Goal: Find specific page/section: Find specific page/section

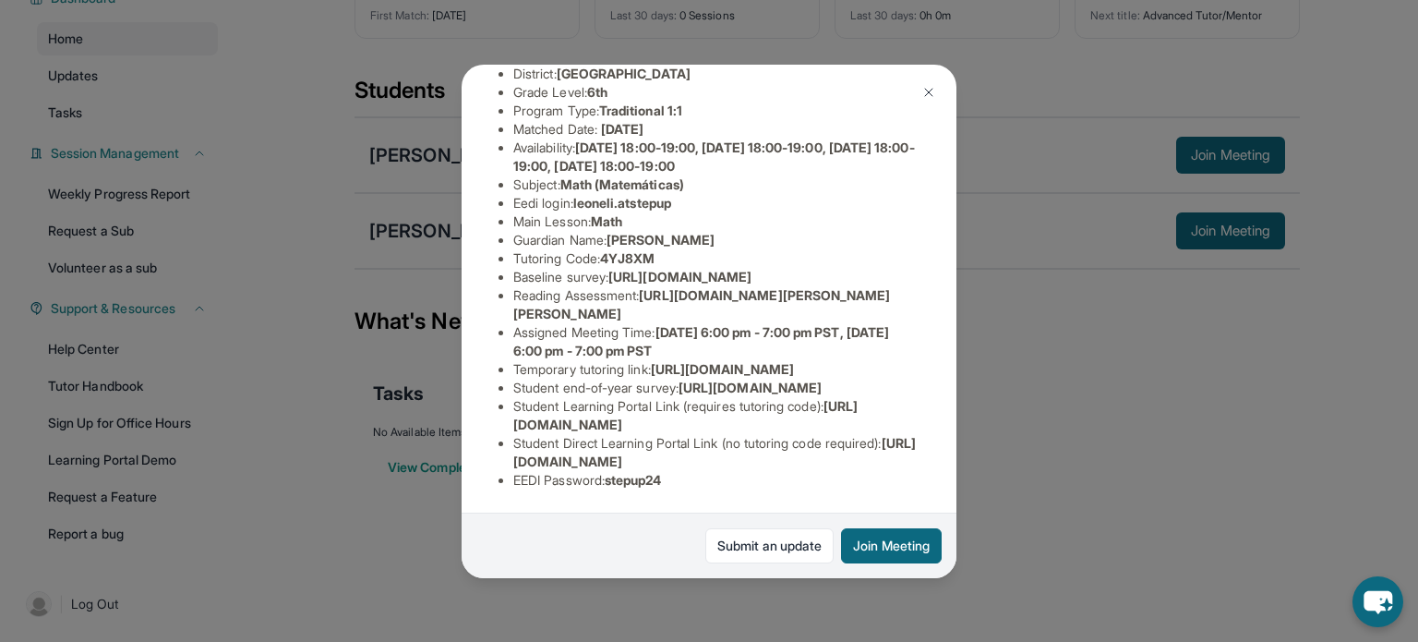
scroll to position [207, 638]
drag, startPoint x: 514, startPoint y: 277, endPoint x: 962, endPoint y: 319, distance: 449.8
click at [962, 319] on div "[PERSON_NAME] Guardian: [PERSON_NAME] Student Information [URL][DOMAIN_NAME] Pr…" at bounding box center [709, 321] width 1418 height 642
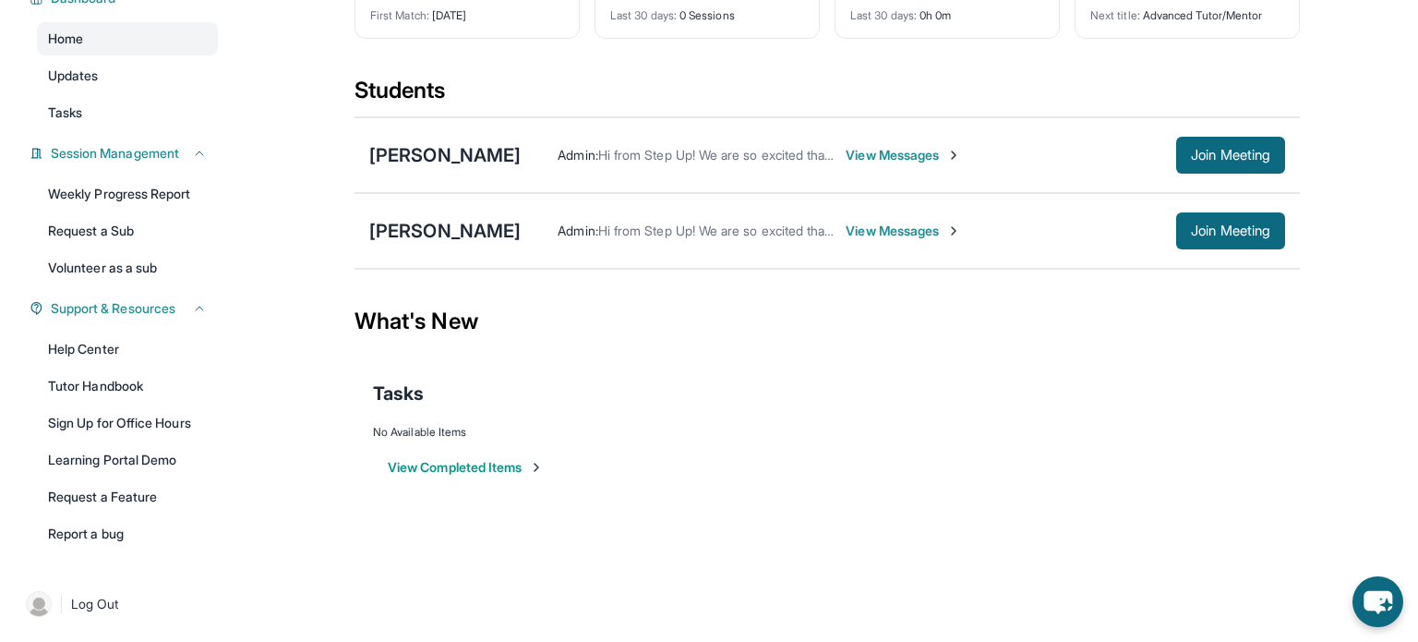
copy span "[URL][DOMAIN_NAME]"
click at [521, 232] on div "[PERSON_NAME]" at bounding box center [444, 231] width 151 height 26
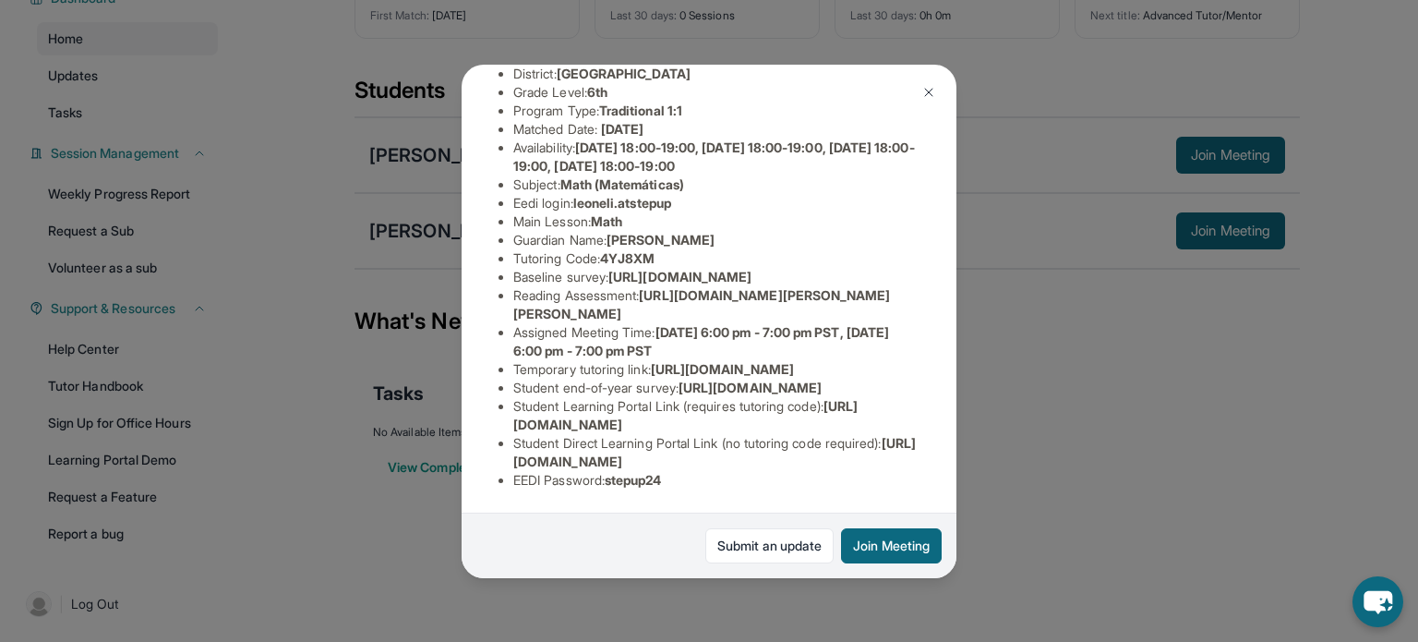
scroll to position [262, 638]
drag, startPoint x: 512, startPoint y: 223, endPoint x: 826, endPoint y: 257, distance: 314.8
click at [752, 269] on span "[URL][DOMAIN_NAME]" at bounding box center [680, 277] width 143 height 16
copy span "[URL][DOMAIN_NAME]"
click at [926, 93] on img at bounding box center [929, 92] width 15 height 15
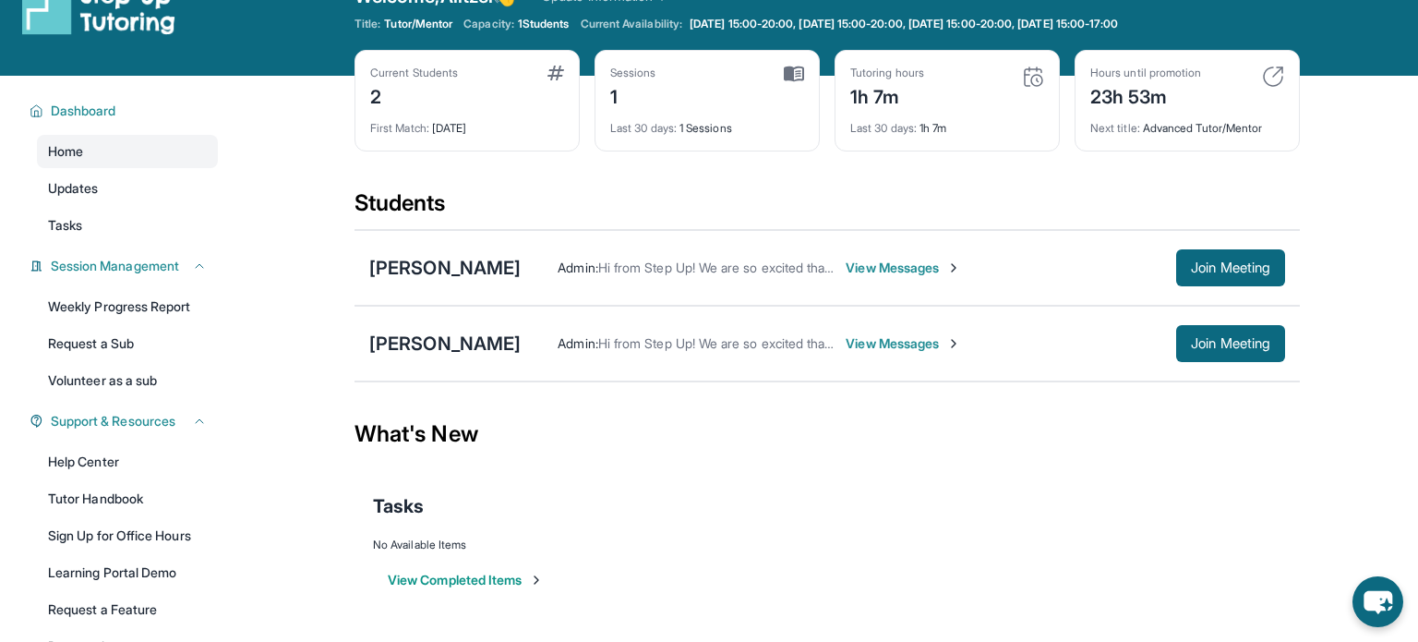
scroll to position [0, 0]
